Goal: Task Accomplishment & Management: Manage account settings

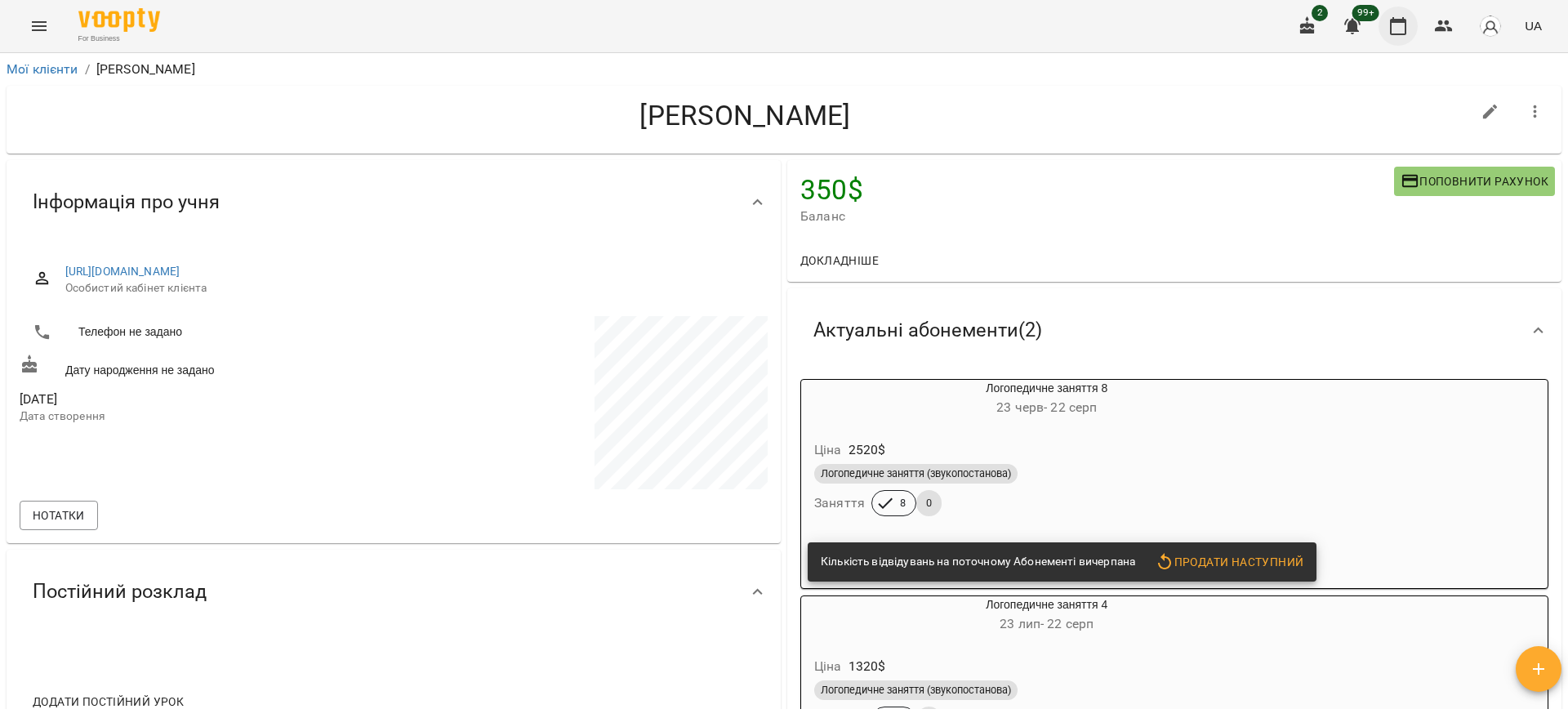
scroll to position [1106, 0]
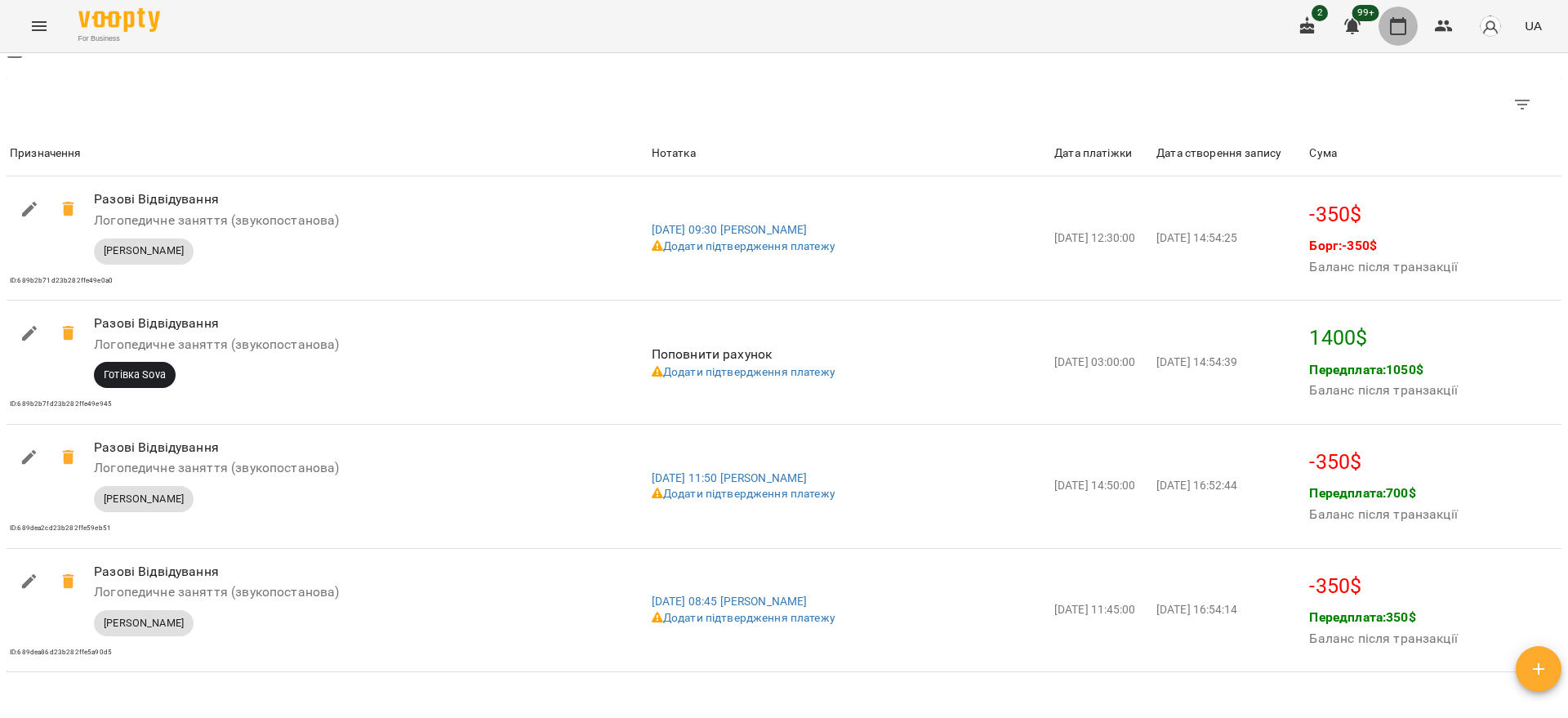
click at [1392, 29] on icon "button" at bounding box center [1398, 26] width 16 height 18
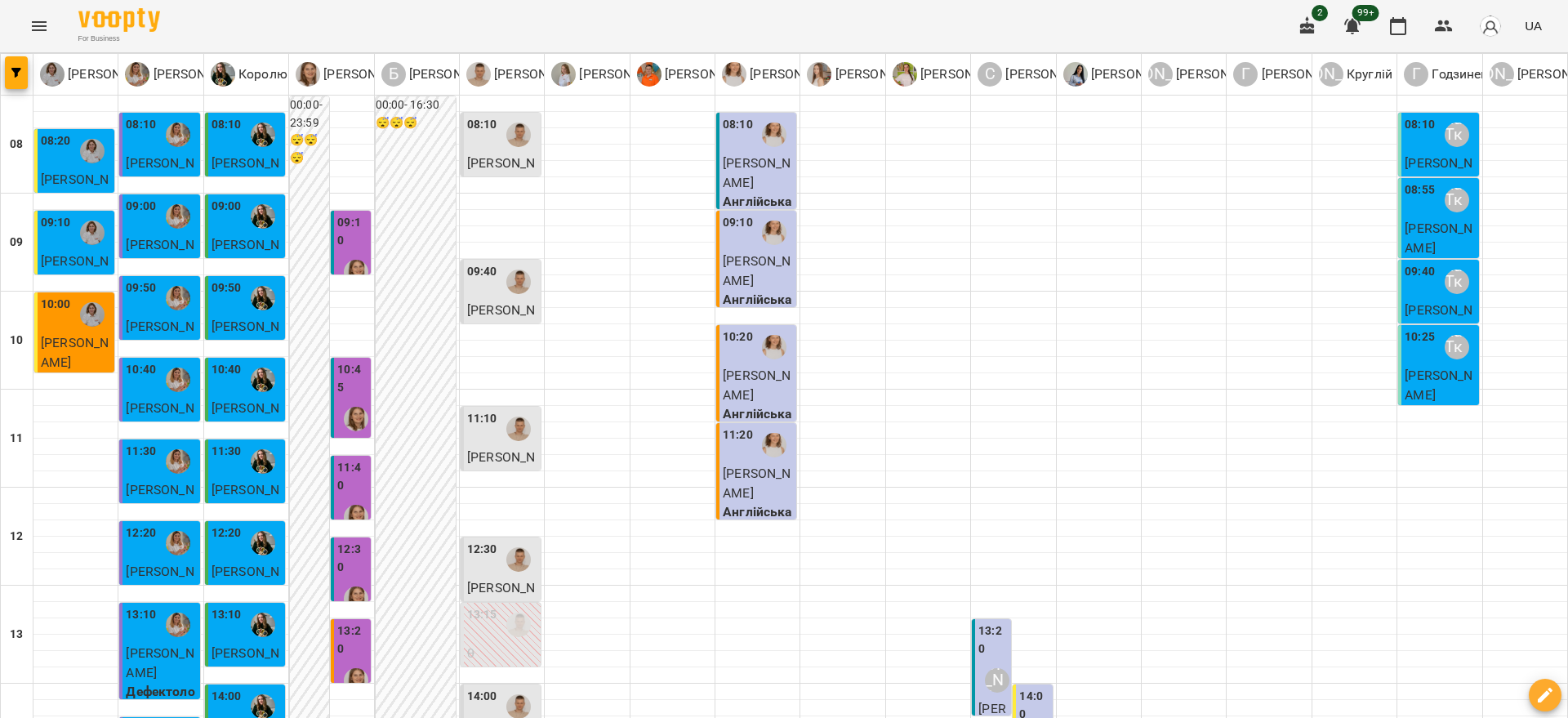
click at [38, 34] on icon "Menu" at bounding box center [40, 26] width 20 height 20
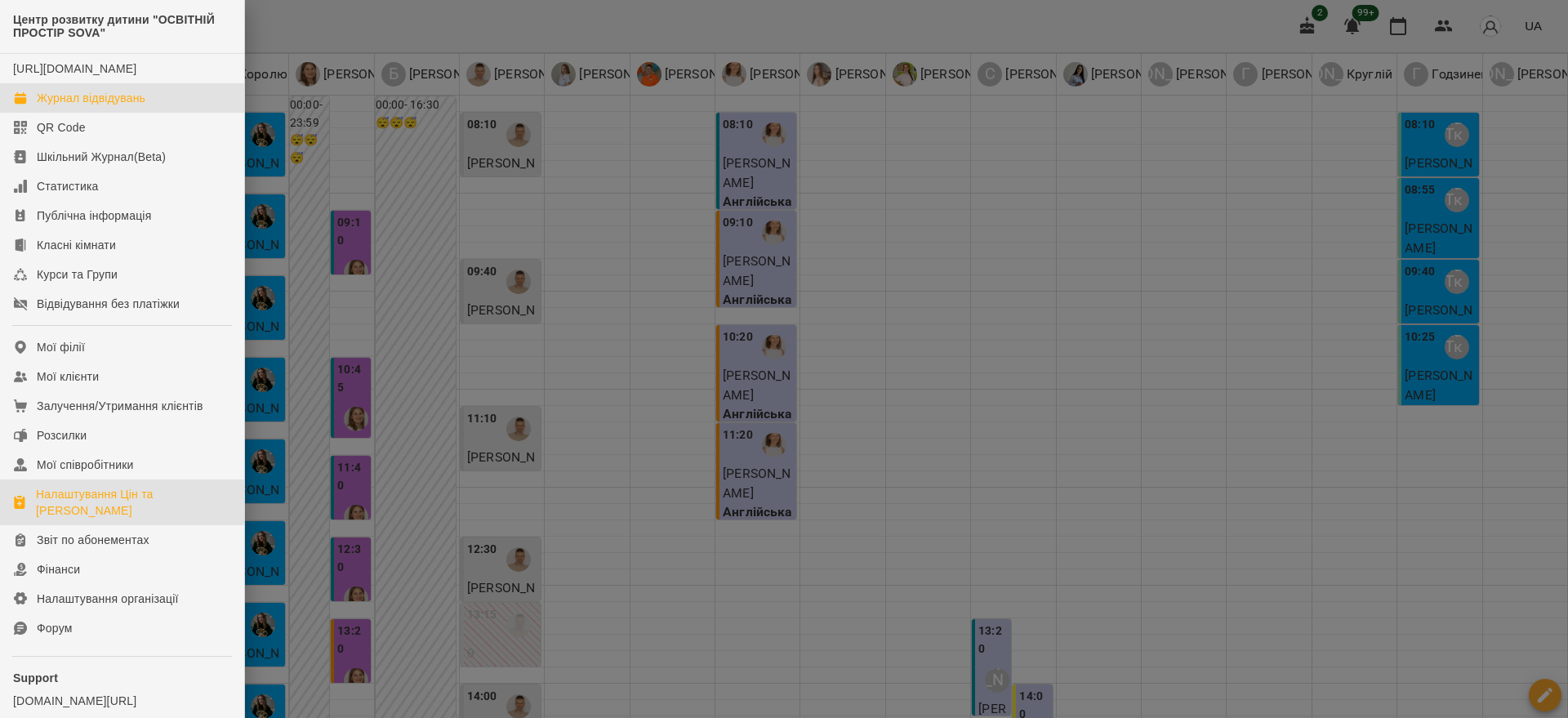
click at [136, 500] on div "Налаштування Цін та [PERSON_NAME]" at bounding box center [134, 502] width 195 height 33
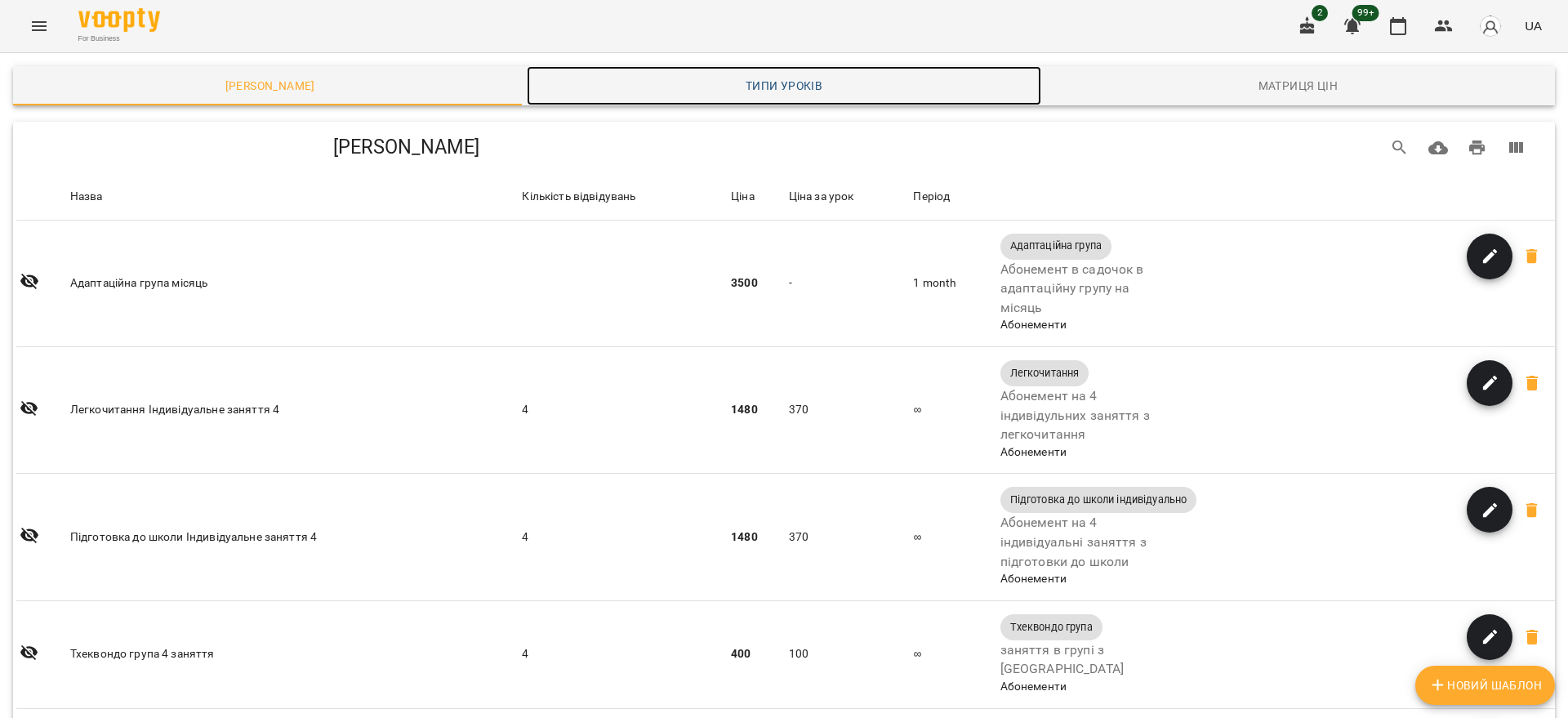
click at [804, 87] on span "Типи уроків" at bounding box center [783, 86] width 494 height 20
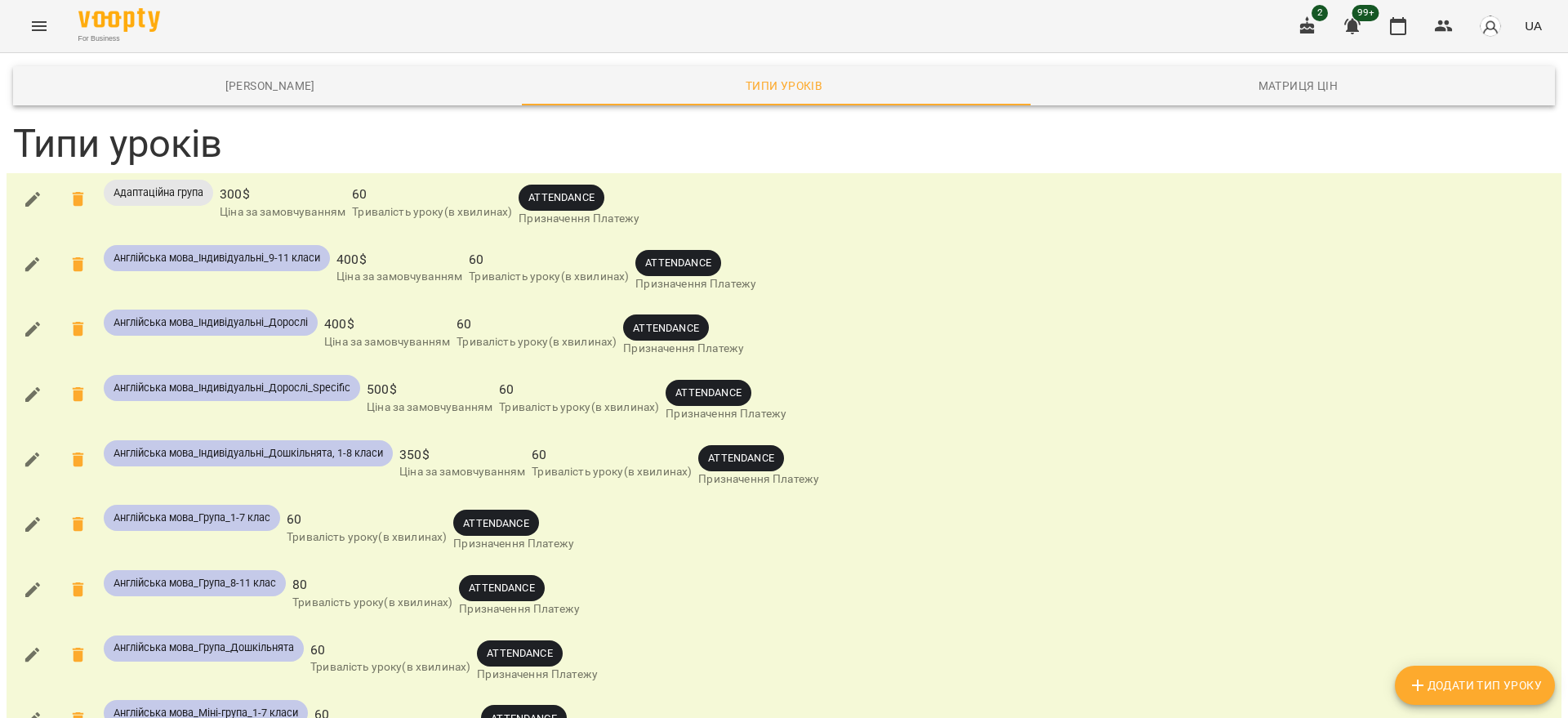
scroll to position [2755, 0]
